Goal: Use online tool/utility: Utilize a website feature to perform a specific function

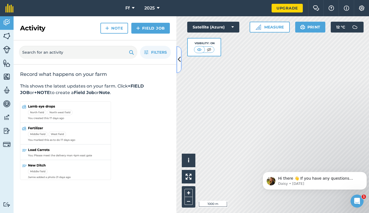
click at [179, 55] on icon at bounding box center [179, 59] width 3 height 9
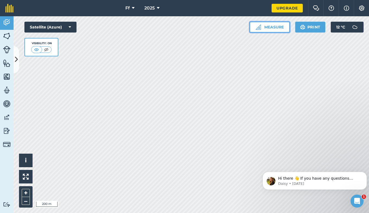
click at [265, 28] on button "Measure" at bounding box center [270, 27] width 40 height 11
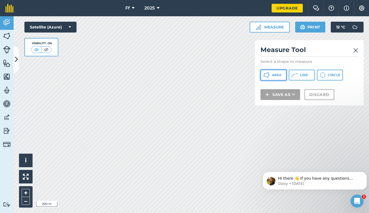
click at [274, 73] on span "Area" at bounding box center [276, 75] width 9 height 4
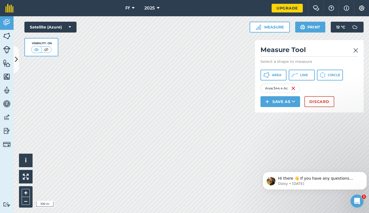
click at [160, 213] on html "Ff 2025 Upgrade Farm Chat Help Info Settings Map printing is not available on o…" at bounding box center [184, 106] width 369 height 213
click at [296, 90] on img at bounding box center [293, 88] width 4 height 7
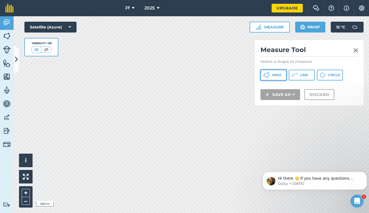
click at [274, 75] on span "Area" at bounding box center [276, 75] width 9 height 4
click at [178, 9] on div "Ff 2025 Upgrade Farm Chat Help Info Settings Map printing is not available on o…" at bounding box center [184, 106] width 369 height 213
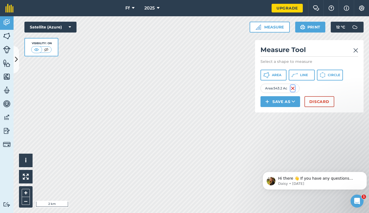
click at [294, 89] on img at bounding box center [293, 88] width 4 height 7
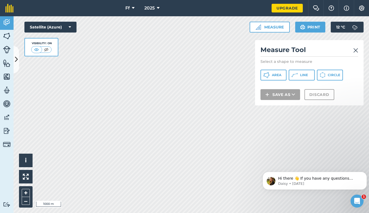
click at [59, 10] on div "Ff 2025 Upgrade Farm Chat Help Info Settings Map printing is not available on o…" at bounding box center [184, 106] width 369 height 213
click at [52, 33] on div "Click to start drawing i © 2025 TomTom, Microsoft 1000 m + – Satellite (Azure) …" at bounding box center [191, 114] width 355 height 197
